Goal: Information Seeking & Learning: Learn about a topic

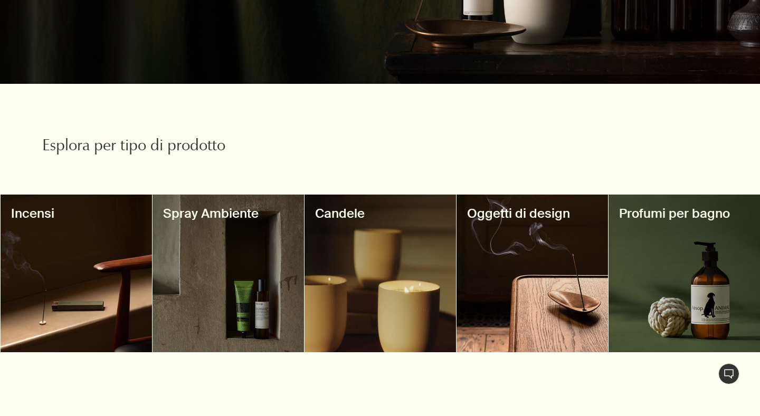
scroll to position [370, 0]
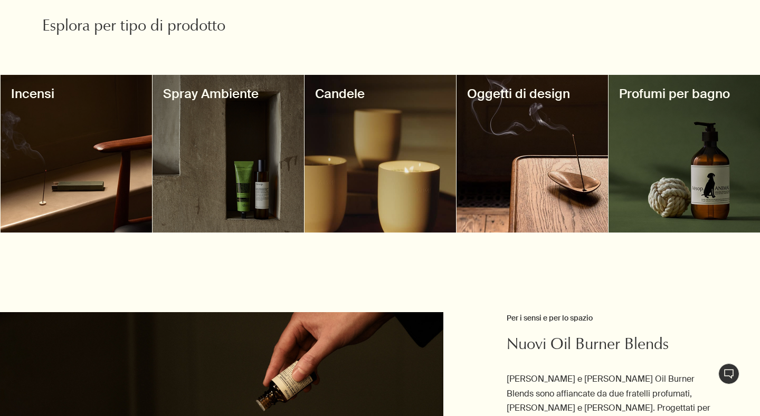
click at [693, 168] on div at bounding box center [683, 154] width 151 height 158
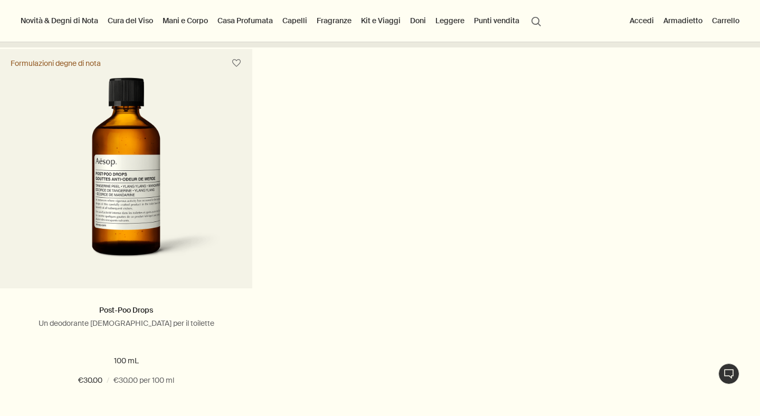
scroll to position [288, 0]
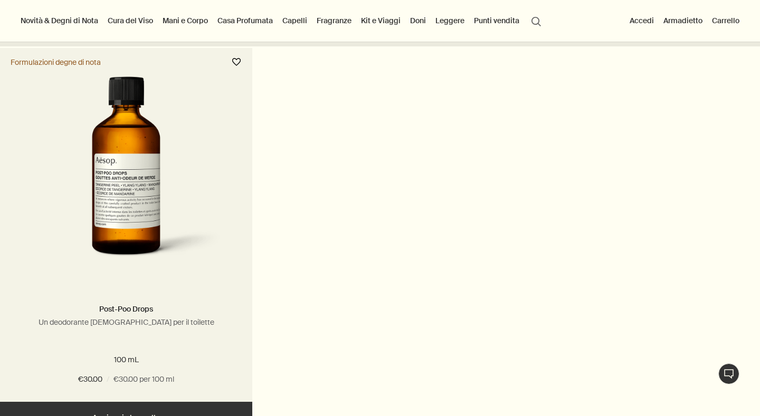
click at [236, 61] on button "button" at bounding box center [236, 62] width 19 height 19
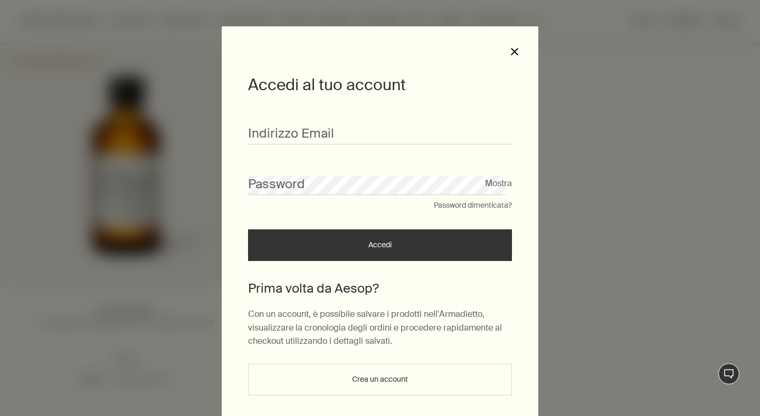
click at [511, 54] on button "close" at bounding box center [514, 51] width 9 height 9
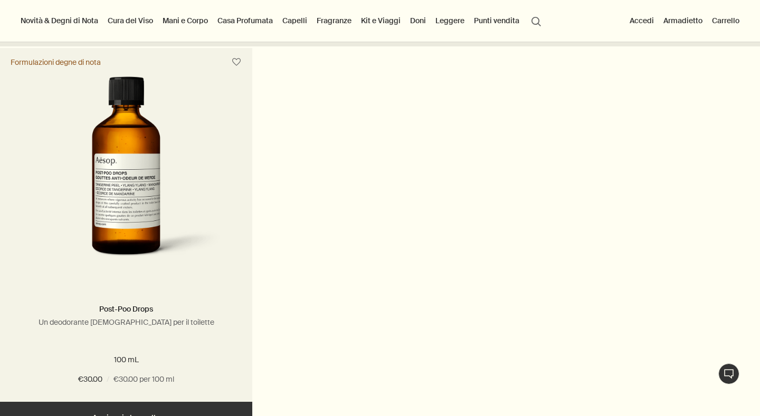
scroll to position [335, 0]
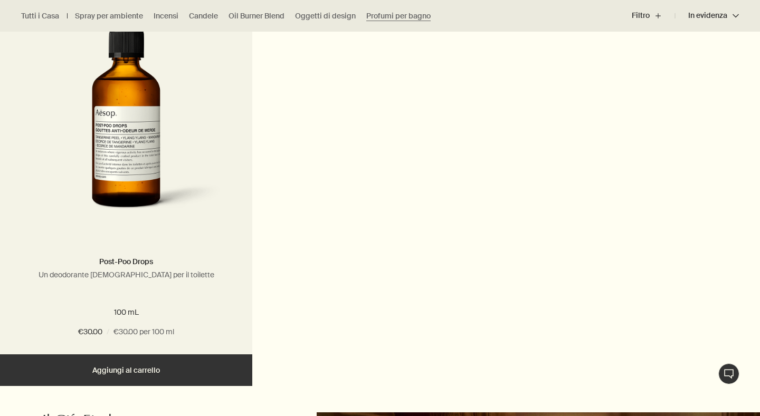
click at [150, 175] on img at bounding box center [126, 126] width 192 height 195
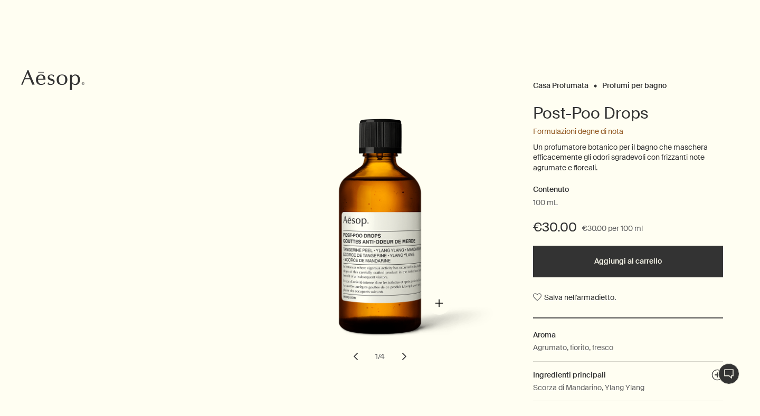
scroll to position [51, 0]
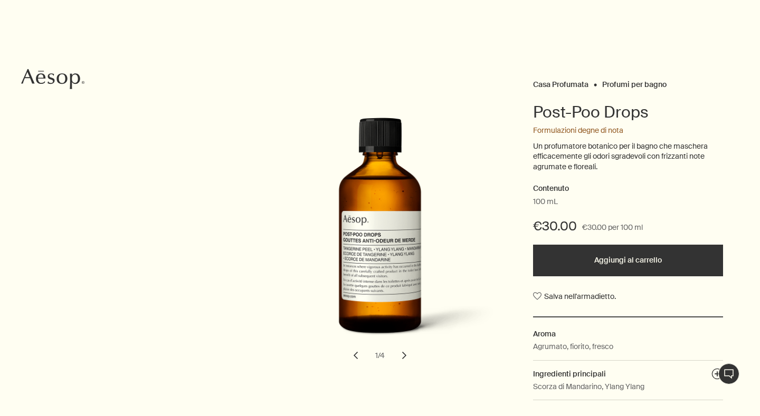
click at [405, 357] on button "chevron" at bounding box center [404, 355] width 23 height 23
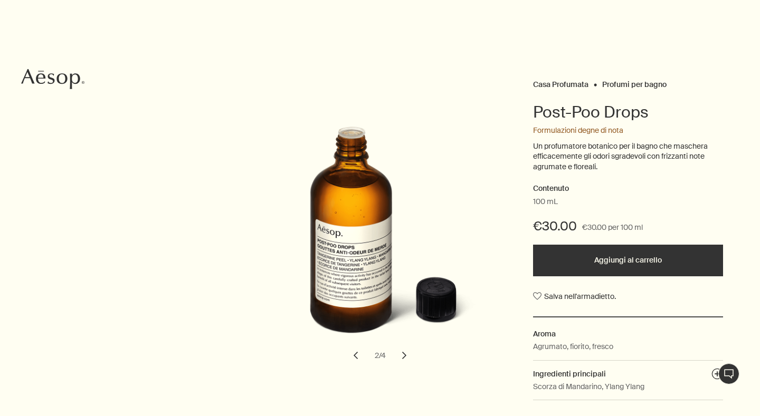
click at [405, 357] on button "chevron" at bounding box center [404, 355] width 23 height 23
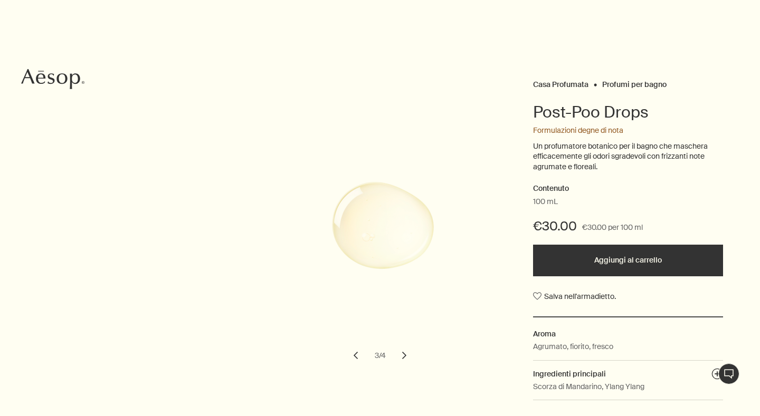
click at [405, 357] on button "chevron" at bounding box center [404, 355] width 23 height 23
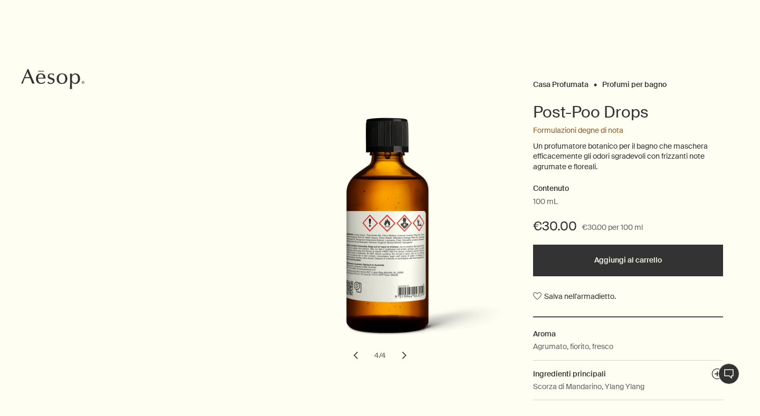
click at [405, 357] on button "chevron" at bounding box center [404, 355] width 23 height 23
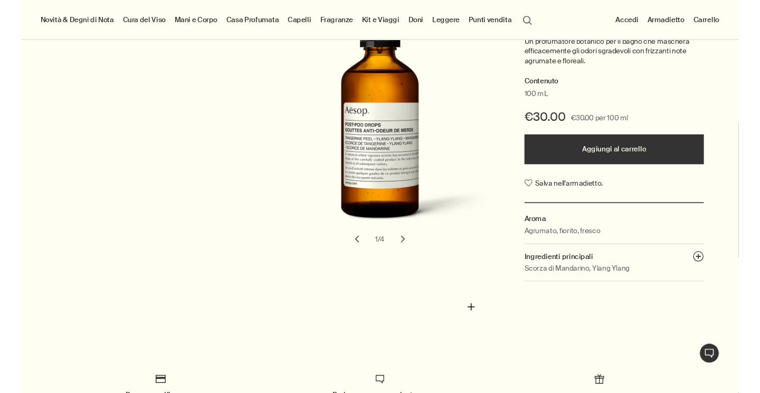
scroll to position [22, 0]
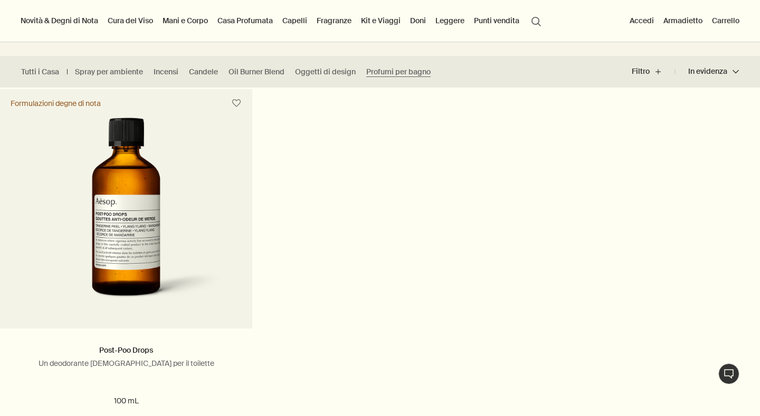
scroll to position [234, 0]
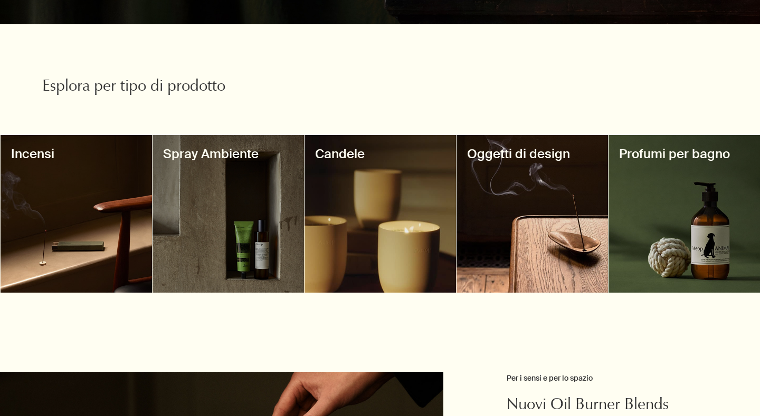
scroll to position [312, 0]
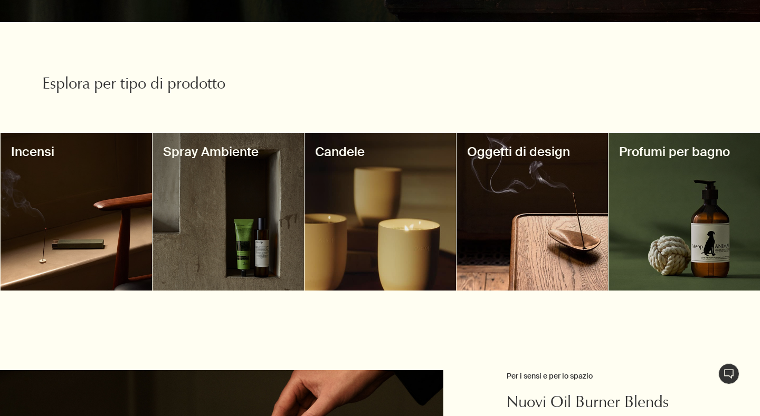
click at [231, 158] on h3 "Spray Ambiente" at bounding box center [228, 152] width 130 height 17
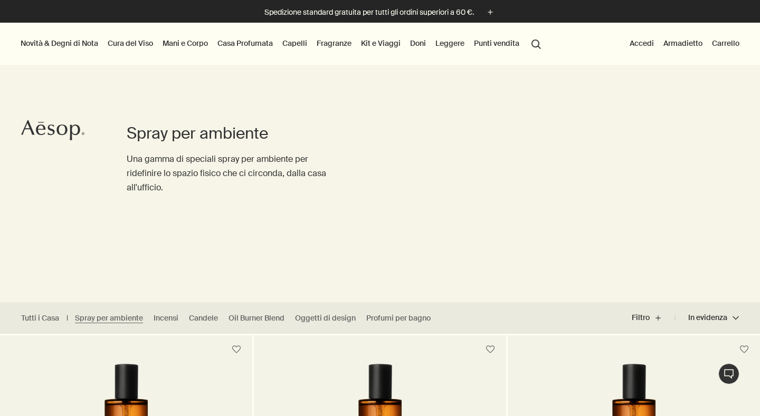
click at [177, 46] on link "Mani e Corpo" at bounding box center [185, 43] width 50 height 14
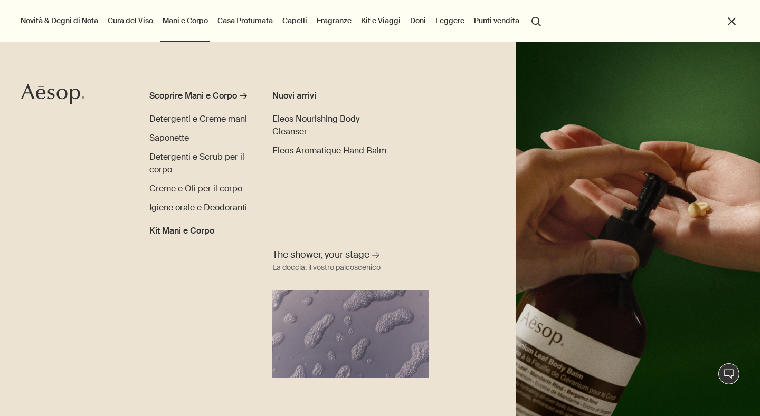
click at [185, 136] on span "Saponette" at bounding box center [169, 137] width 40 height 11
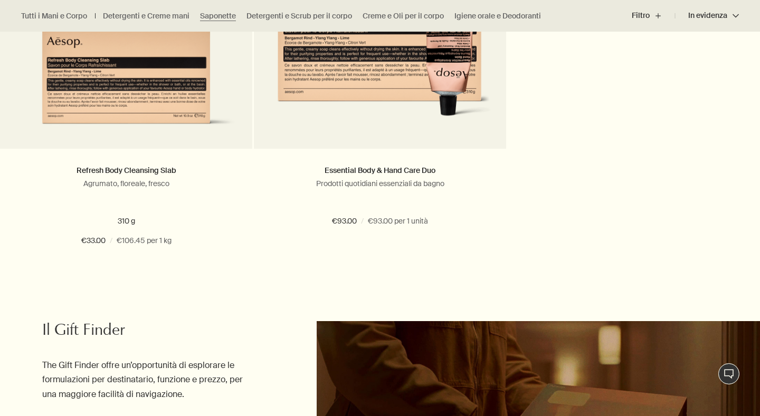
scroll to position [818, 0]
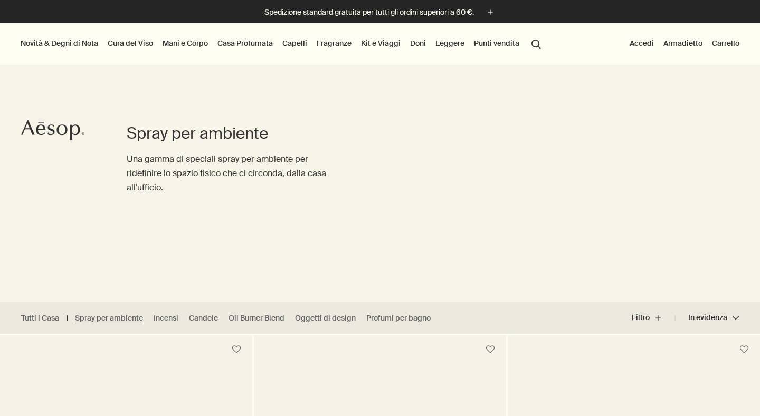
click at [187, 42] on link "Mani e Corpo" at bounding box center [185, 43] width 50 height 14
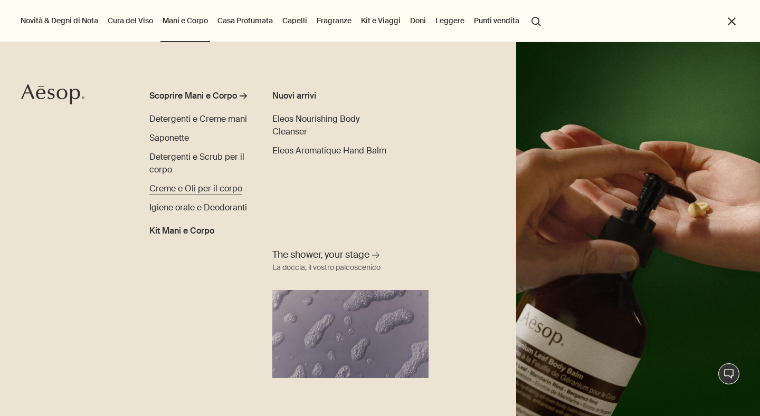
click at [187, 183] on span "Creme e Oli per il corpo" at bounding box center [195, 188] width 93 height 11
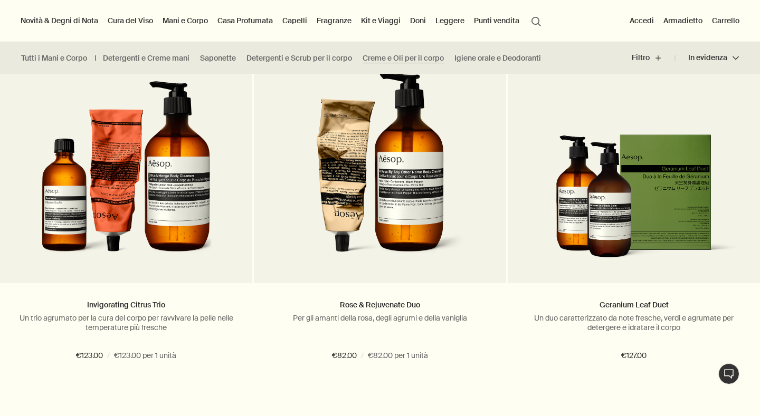
scroll to position [1634, 0]
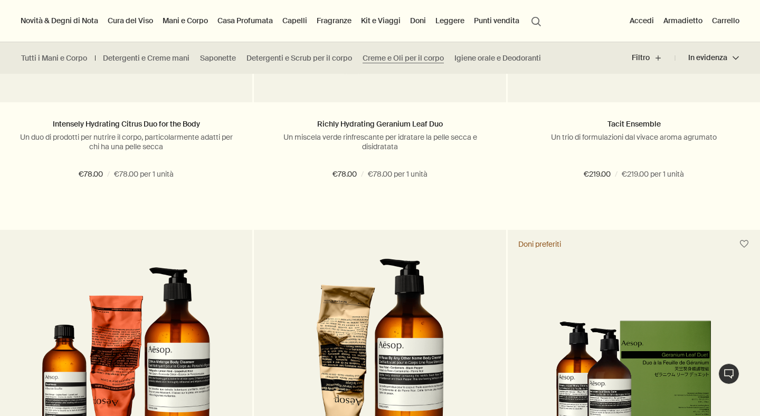
click at [194, 20] on link "Mani e Corpo" at bounding box center [185, 21] width 50 height 14
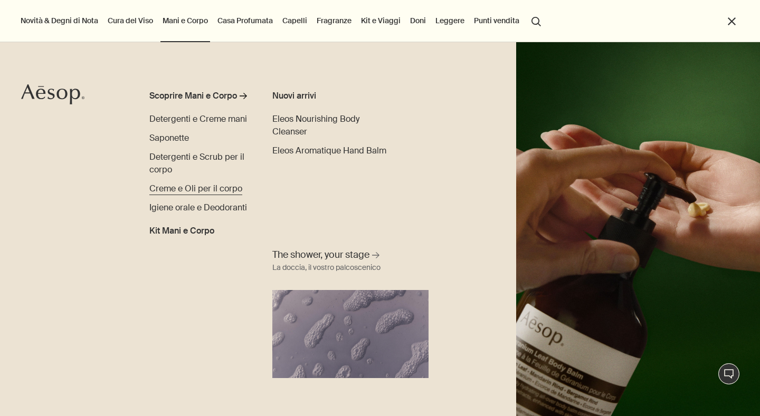
click at [194, 189] on span "Creme e Oli per il corpo" at bounding box center [195, 188] width 93 height 11
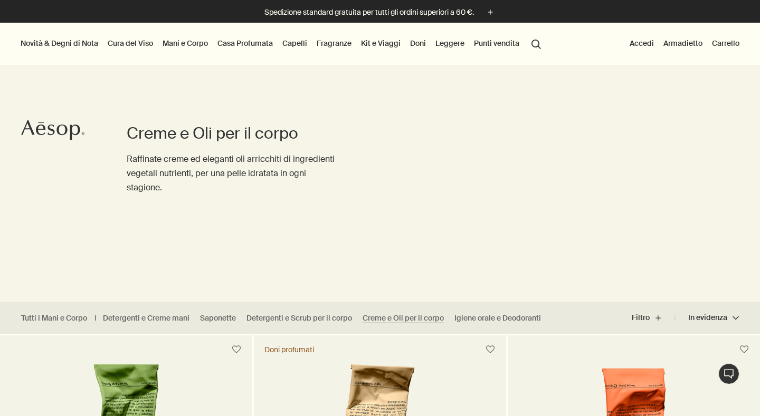
click at [58, 44] on button "Novità & Degni di Nota" at bounding box center [59, 43] width 82 height 14
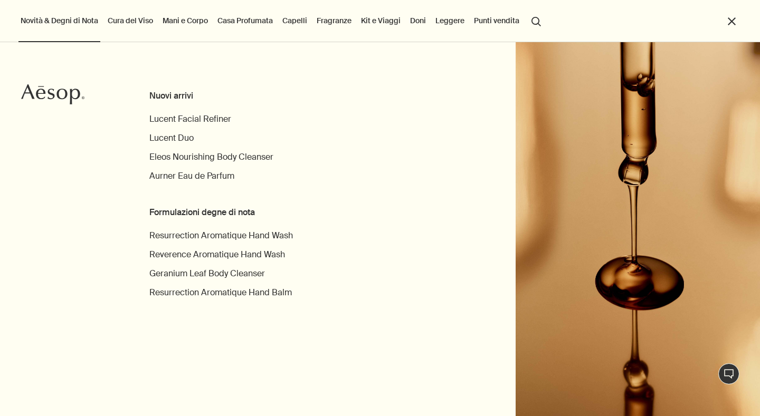
click at [251, 21] on link "Casa Profumata" at bounding box center [245, 21] width 60 height 14
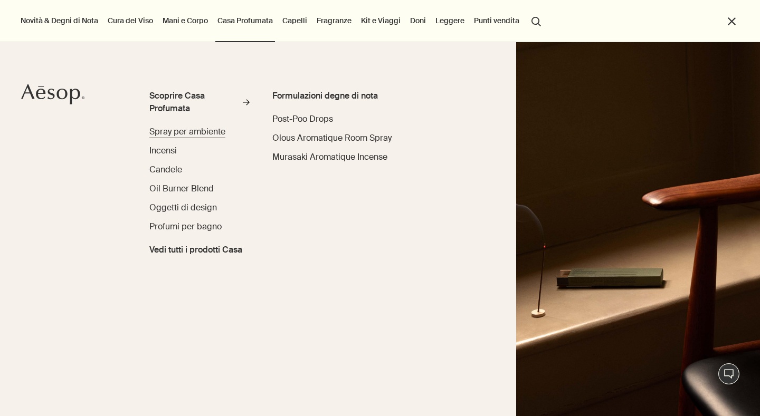
click at [186, 132] on span "Spray per ambiente" at bounding box center [187, 131] width 76 height 11
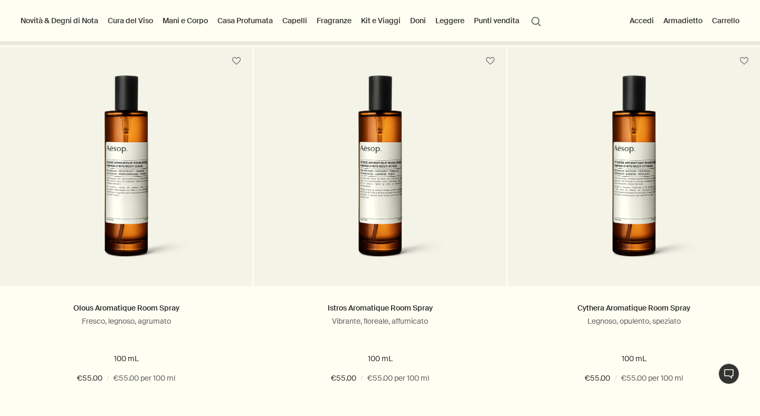
scroll to position [288, 0]
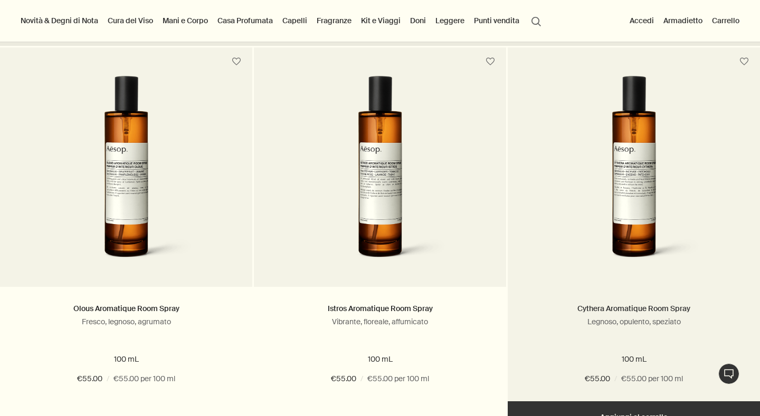
click at [611, 310] on link "Cythera Aromatique Room Spray" at bounding box center [633, 308] width 113 height 9
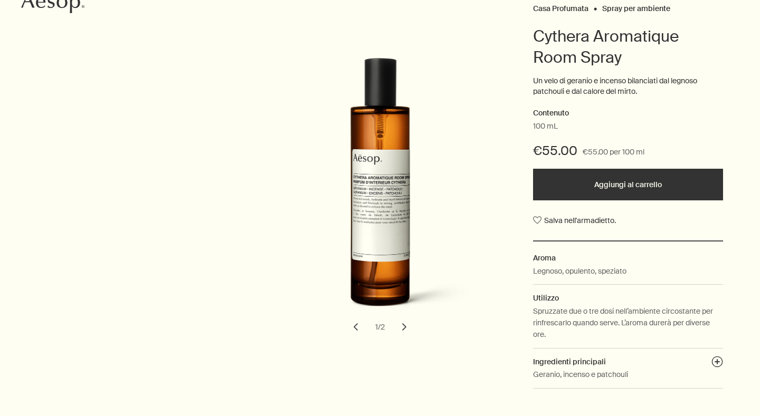
scroll to position [146, 0]
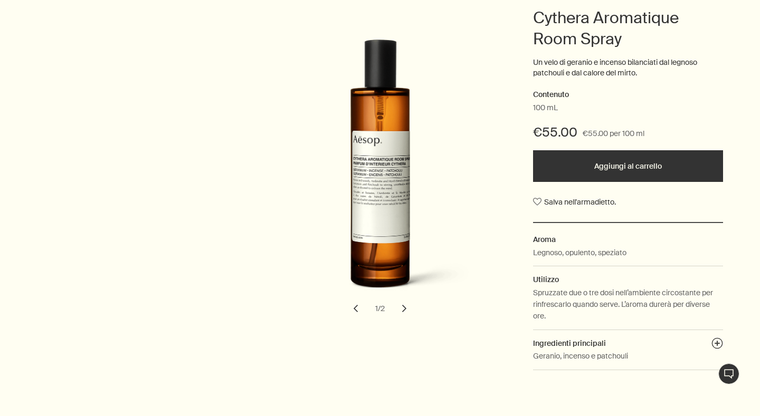
click at [404, 309] on button "chevron" at bounding box center [404, 308] width 23 height 23
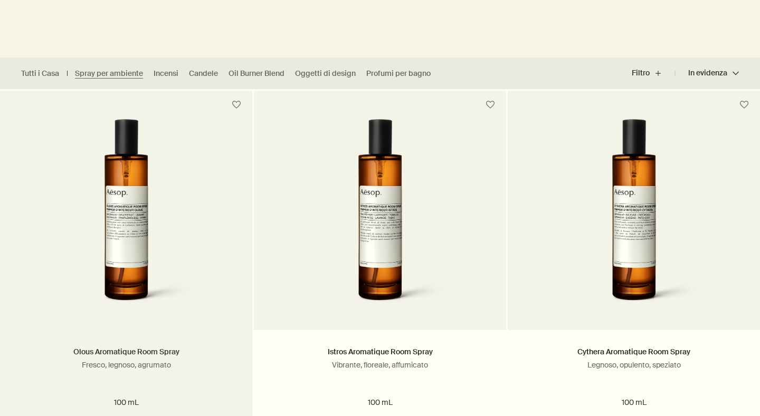
scroll to position [245, 0]
click at [128, 303] on img at bounding box center [125, 216] width 169 height 195
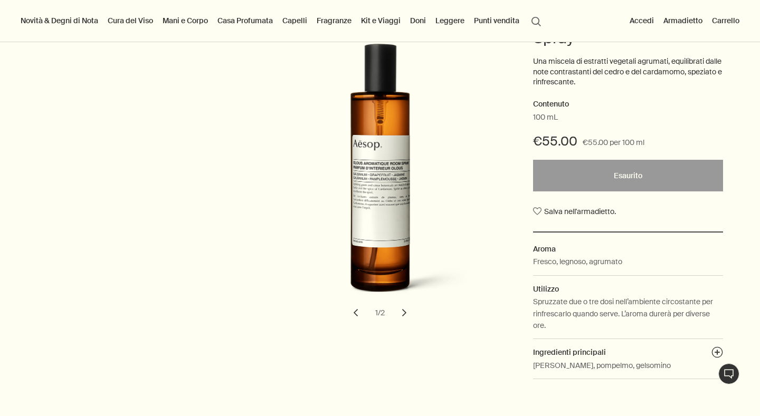
scroll to position [146, 0]
click at [236, 21] on link "Casa Profumata" at bounding box center [245, 21] width 60 height 14
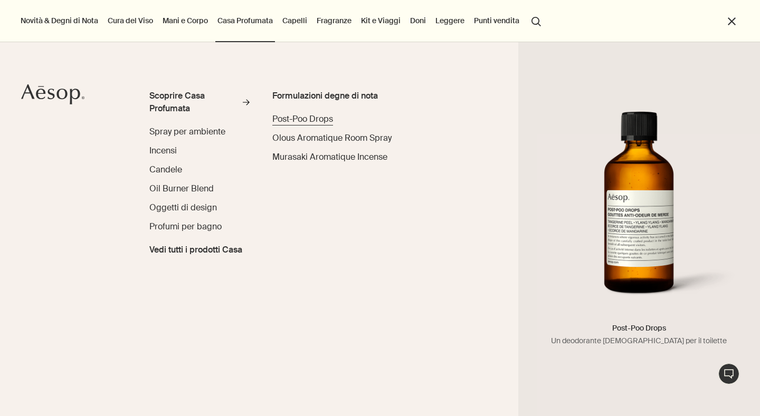
click at [288, 115] on span "Post-Poo Drops" at bounding box center [302, 118] width 61 height 11
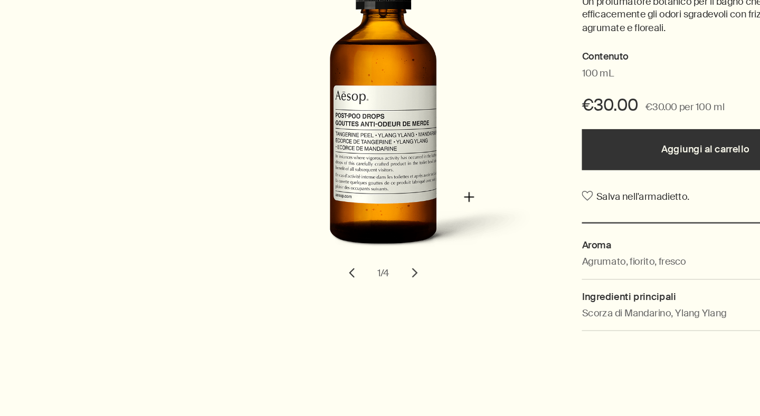
scroll to position [96, 0]
